Goal: Transaction & Acquisition: Purchase product/service

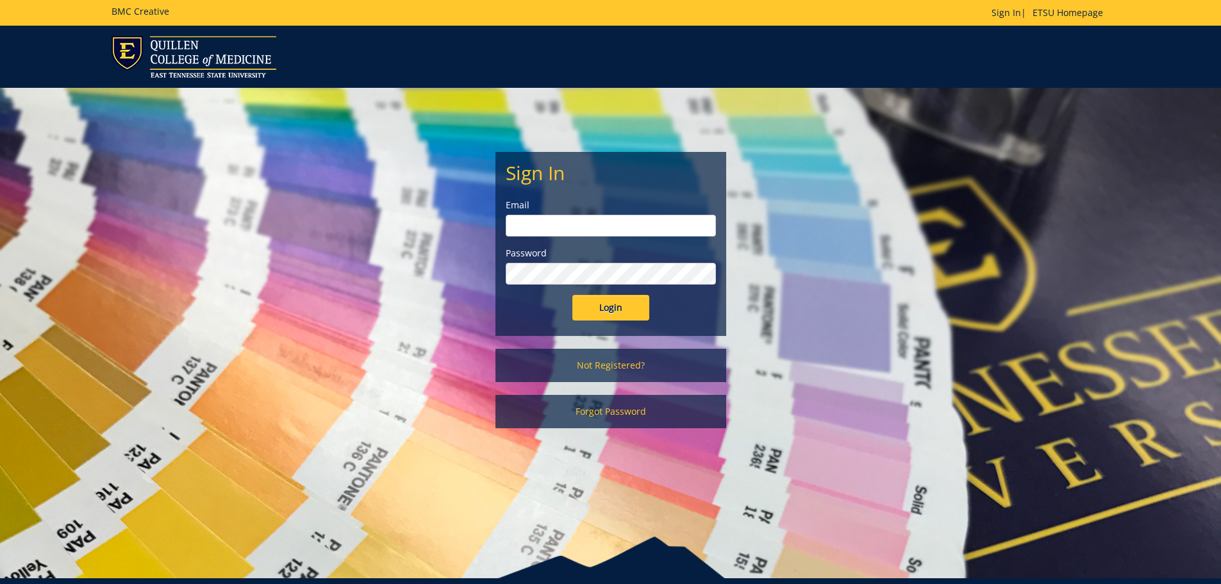
click at [569, 229] on input "email" at bounding box center [611, 226] width 210 height 22
type input "petrak@etsu.edu"
click at [572, 295] on input "Login" at bounding box center [610, 308] width 77 height 26
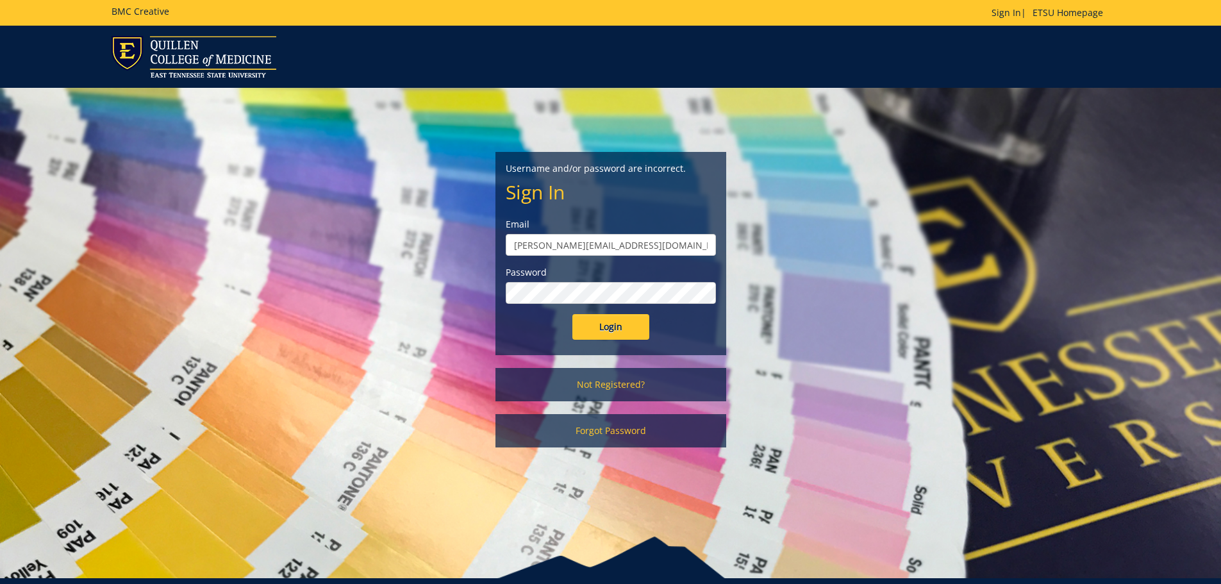
click at [572, 314] on input "Login" at bounding box center [610, 327] width 77 height 26
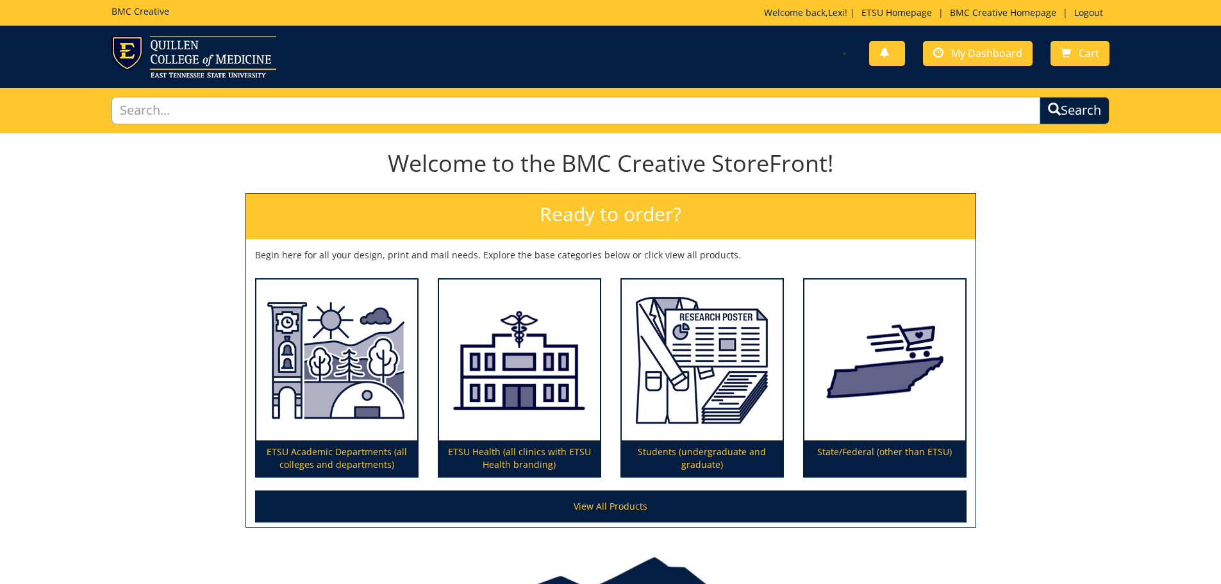
click at [340, 110] on input "text" at bounding box center [576, 111] width 929 height 28
type input "post card"
click at [1039, 97] on button "Search" at bounding box center [1074, 111] width 70 height 28
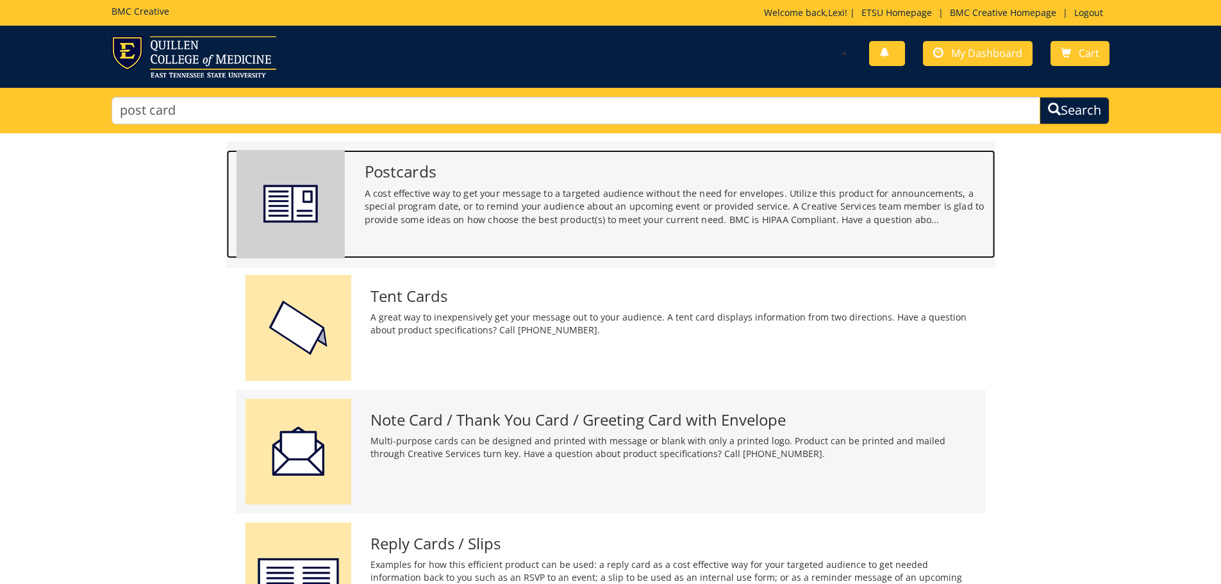
click at [295, 204] on img at bounding box center [290, 204] width 108 height 108
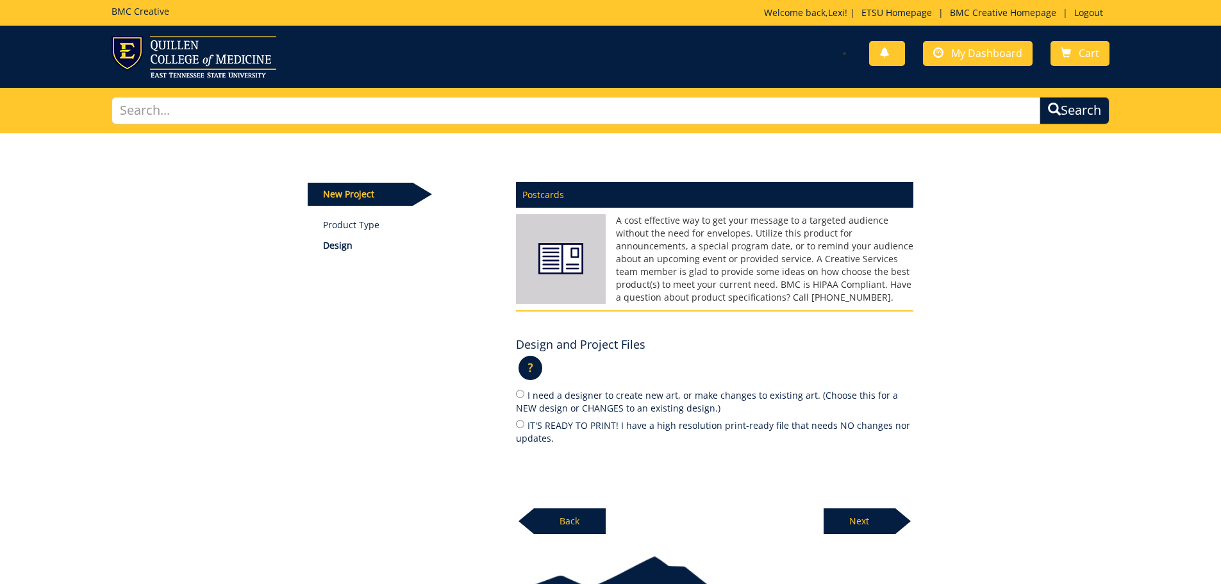
scroll to position [64, 0]
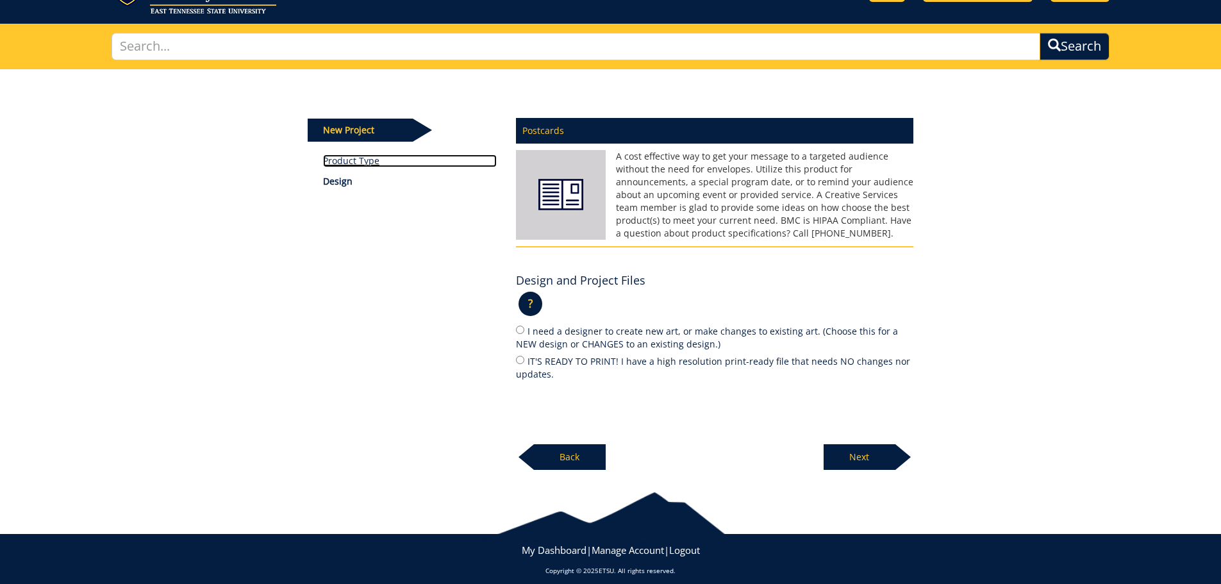
click at [374, 159] on link "Product Type" at bounding box center [410, 160] width 174 height 13
click at [523, 359] on input "IT'S READY TO PRINT! I have a high resolution print-ready file that needs NO ch…" at bounding box center [520, 360] width 8 height 8
radio input "true"
click at [858, 460] on p "Next" at bounding box center [859, 457] width 72 height 26
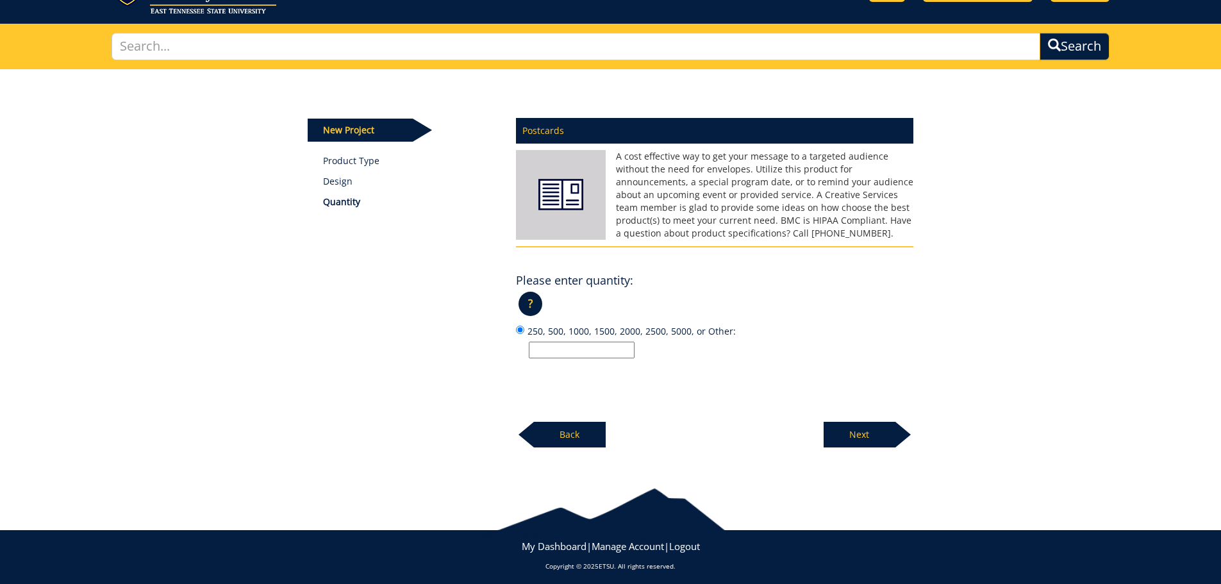
click at [574, 354] on input "250, 500, 1000, 1500, 2000, 2500, 5000, or Other:" at bounding box center [582, 350] width 106 height 17
type input "500"
click at [864, 418] on div "Next" at bounding box center [868, 429] width 90 height 35
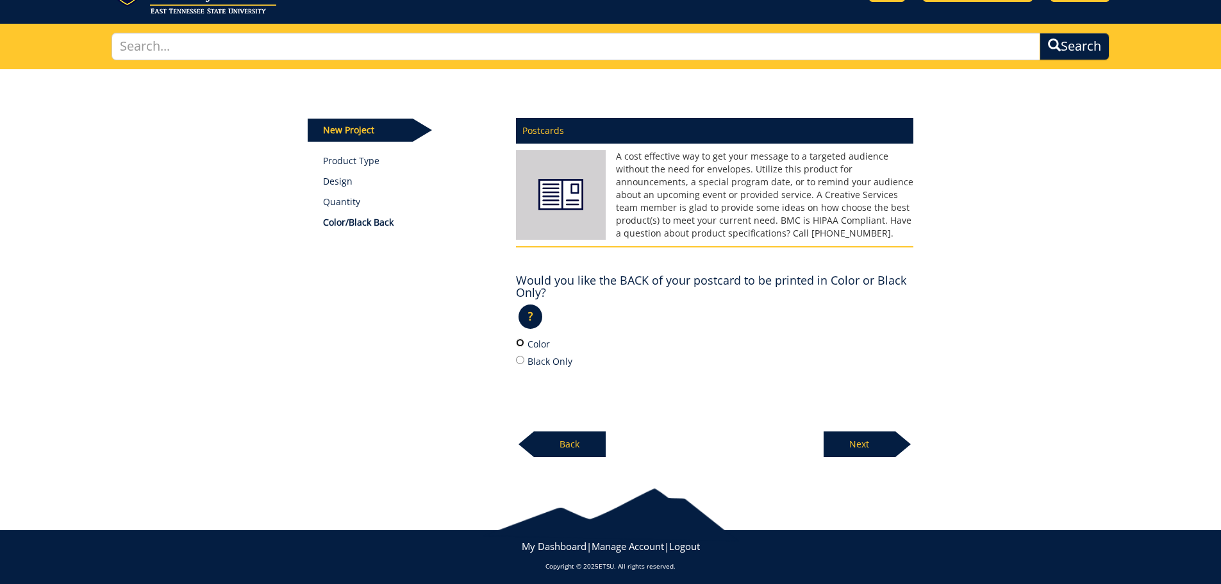
click at [518, 343] on input "Color" at bounding box center [520, 342] width 8 height 8
radio input "true"
click at [884, 437] on p "Next" at bounding box center [859, 444] width 72 height 26
